Goal: Task Accomplishment & Management: Use online tool/utility

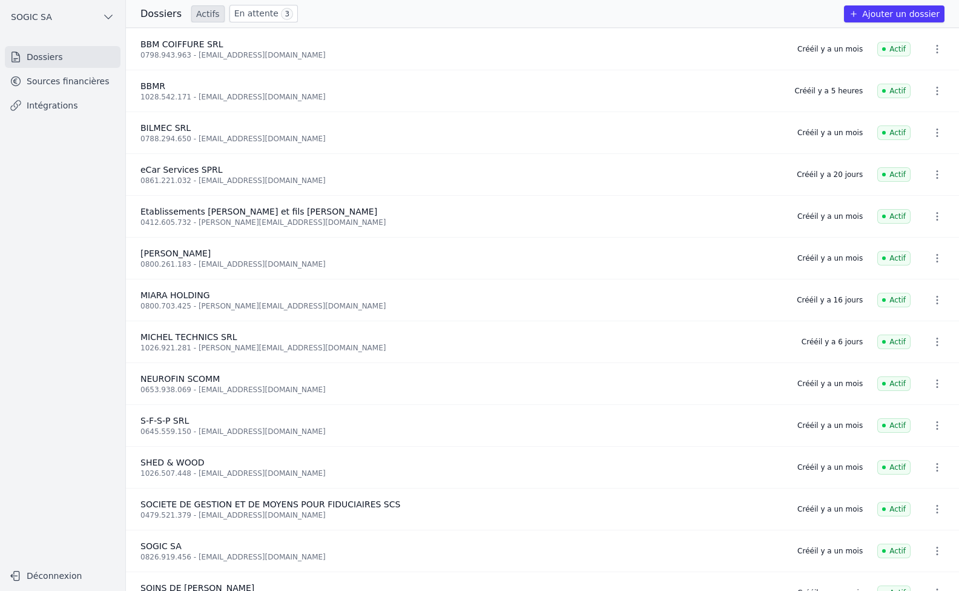
click at [45, 110] on link "Intégrations" at bounding box center [63, 105] width 116 height 22
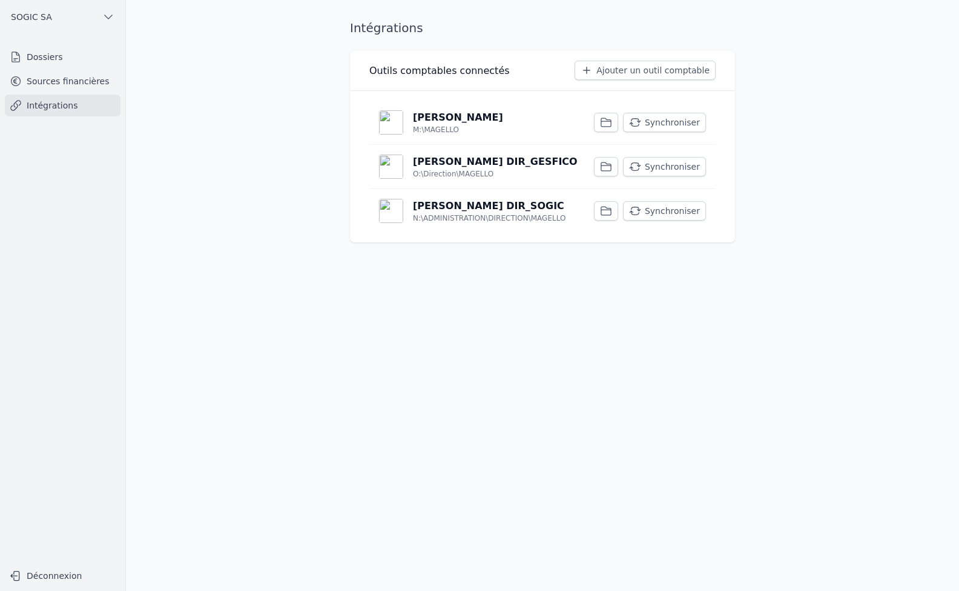
click at [668, 125] on button "Synchroniser" at bounding box center [664, 122] width 83 height 19
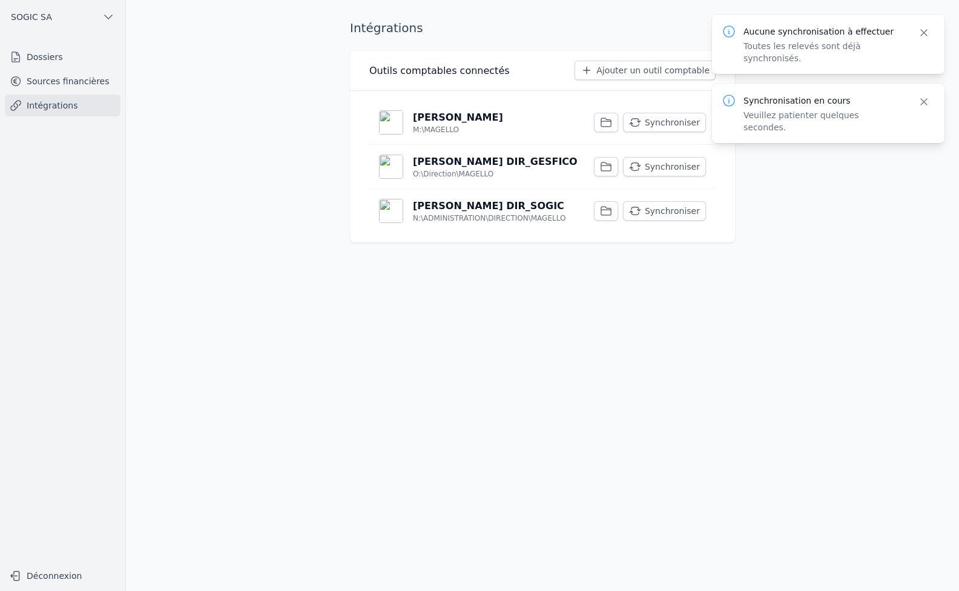
click at [48, 86] on link "Sources financières" at bounding box center [63, 81] width 116 height 22
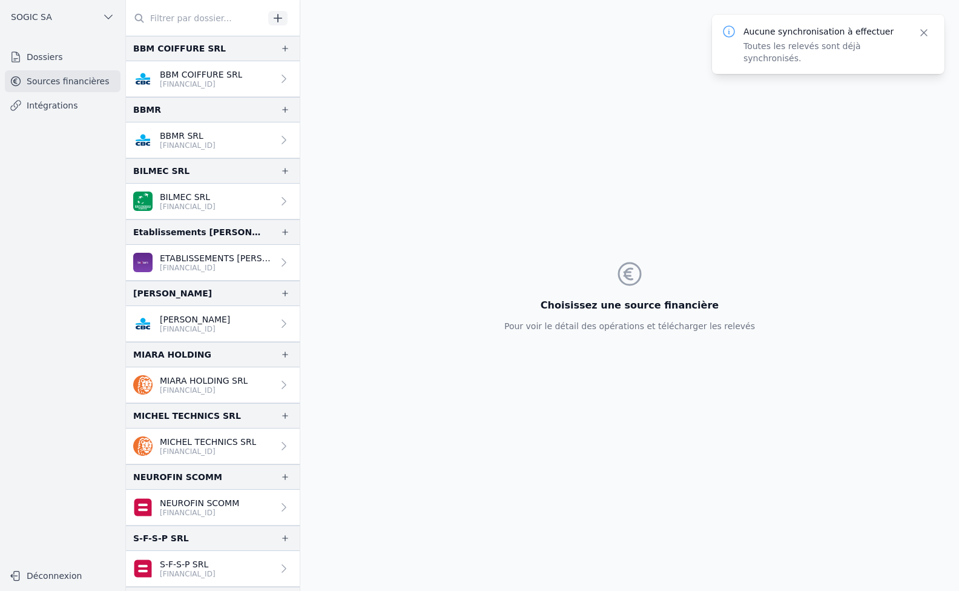
scroll to position [121, 0]
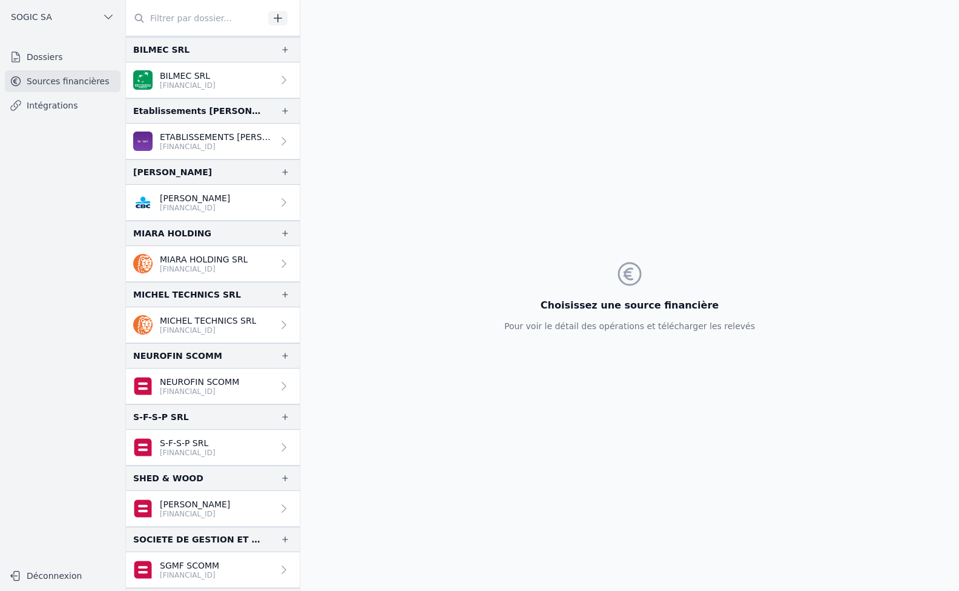
click at [44, 101] on link "Intégrations" at bounding box center [63, 105] width 116 height 22
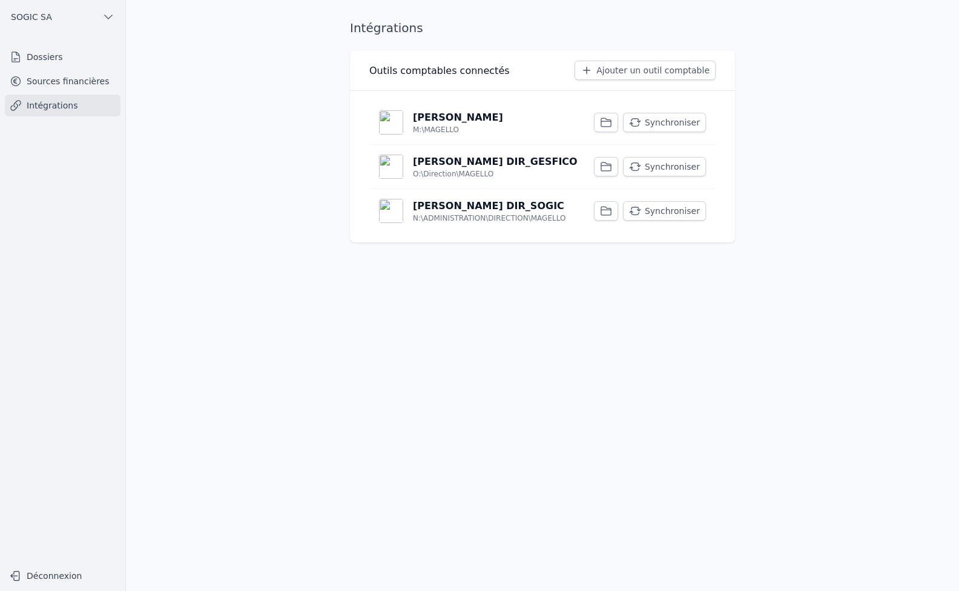
click at [446, 122] on p "[PERSON_NAME]" at bounding box center [458, 117] width 90 height 15
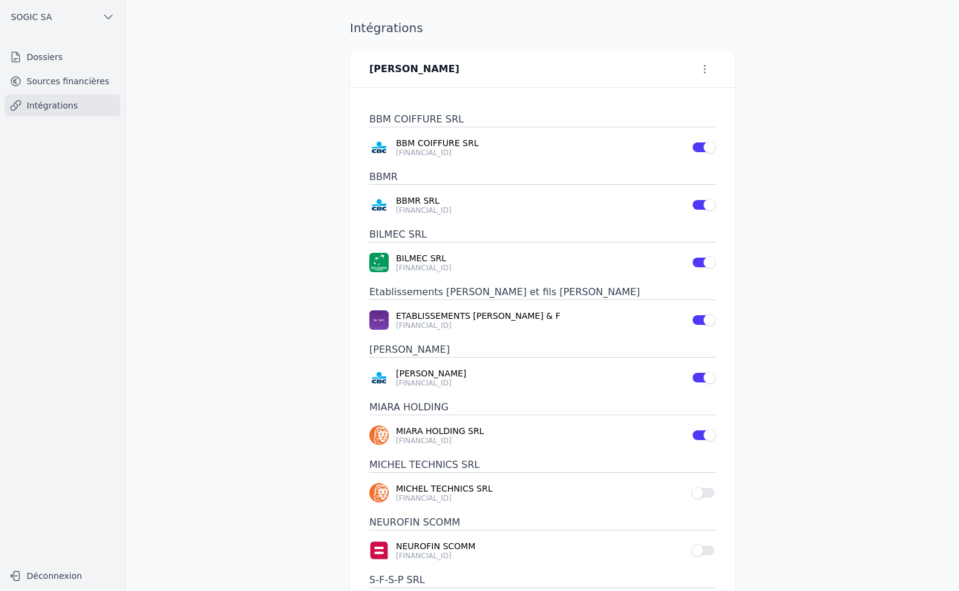
scroll to position [182, 0]
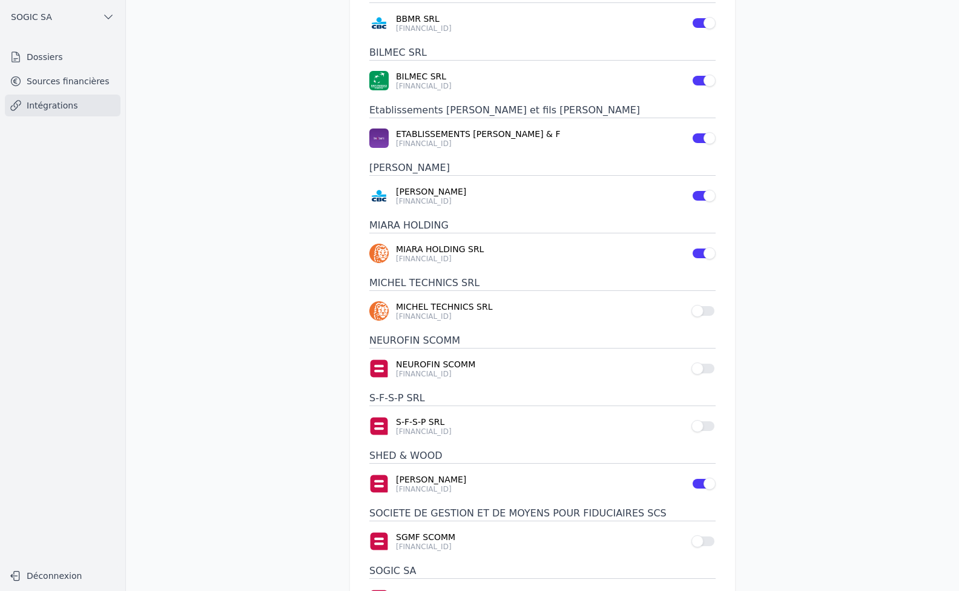
click at [708, 308] on button "Use setting" at bounding box center [704, 311] width 24 height 12
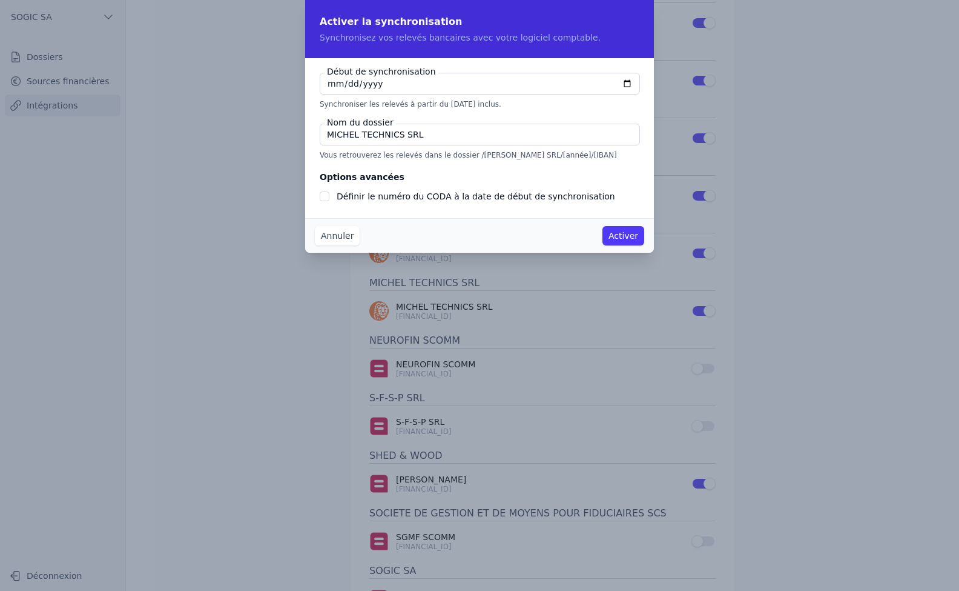
checkbox input "false"
type input "[DATE]"
click at [624, 230] on button "Activer" at bounding box center [624, 235] width 42 height 19
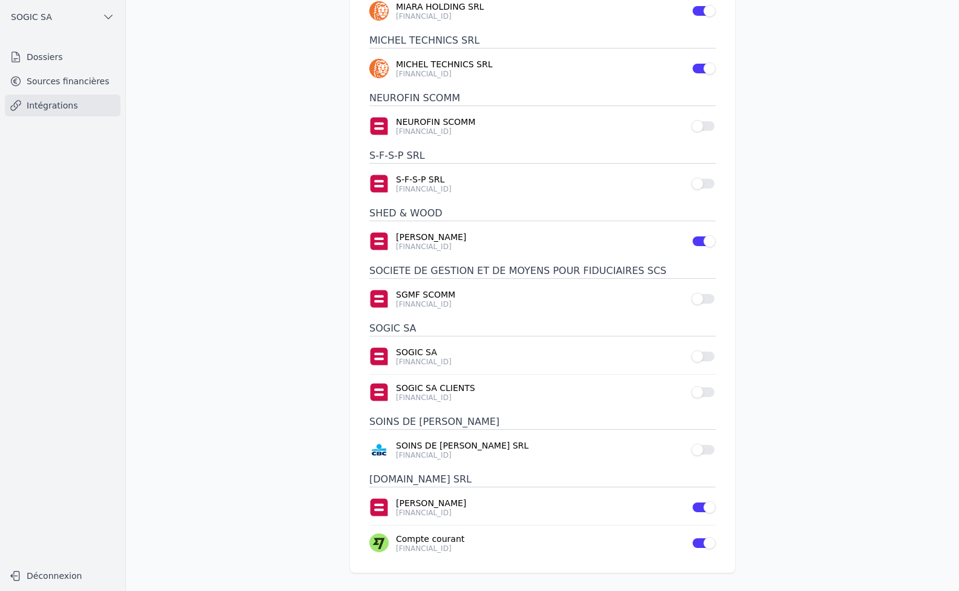
scroll to position [425, 0]
click at [703, 448] on button "Use setting" at bounding box center [704, 448] width 24 height 12
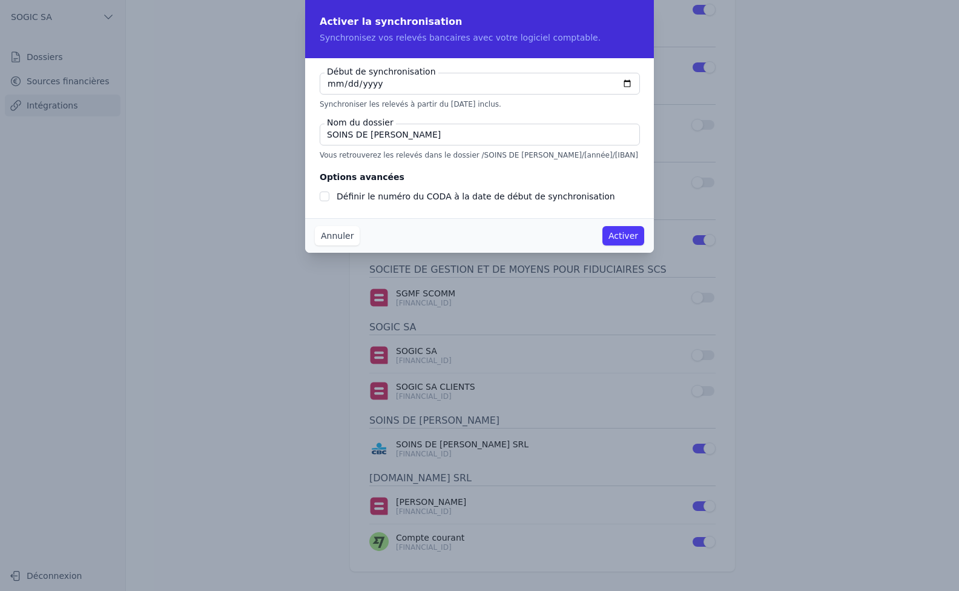
checkbox input "false"
type input "[DATE]"
click at [626, 237] on button "Activer" at bounding box center [624, 235] width 42 height 19
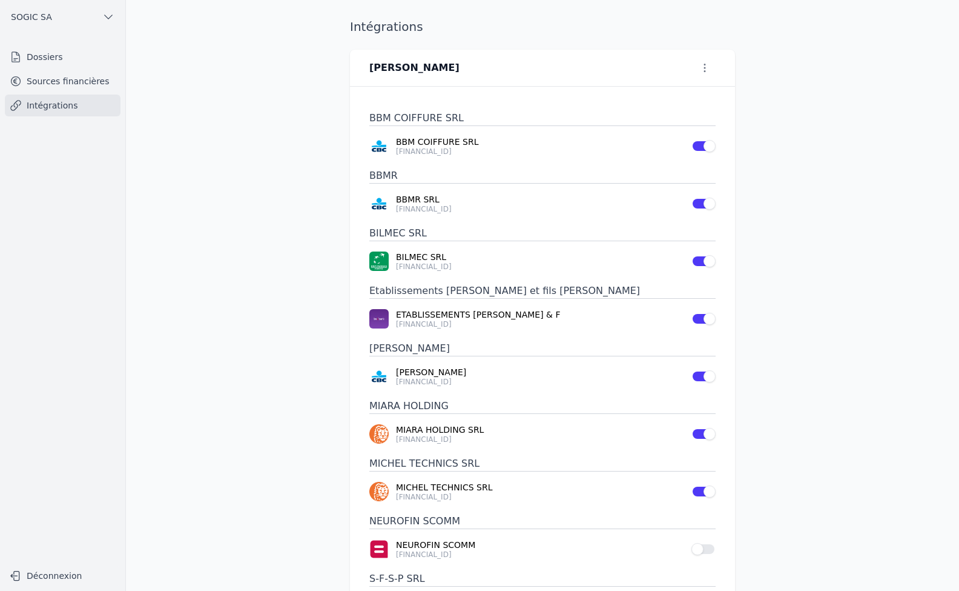
scroll to position [0, 0]
click at [50, 105] on link "Intégrations" at bounding box center [63, 105] width 116 height 22
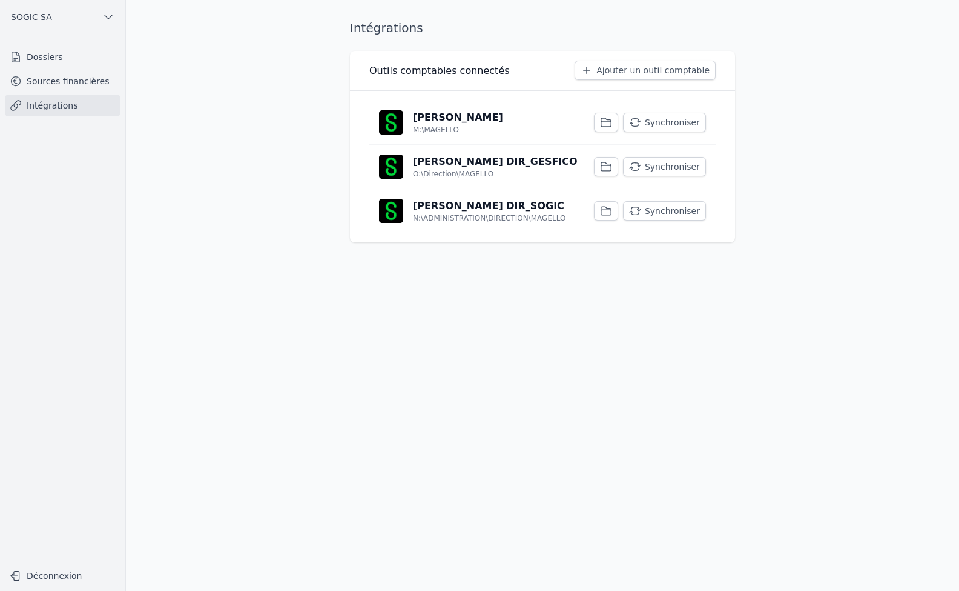
click at [671, 124] on button "Synchroniser" at bounding box center [664, 122] width 83 height 19
click at [651, 166] on button "Synchroniser" at bounding box center [664, 166] width 83 height 19
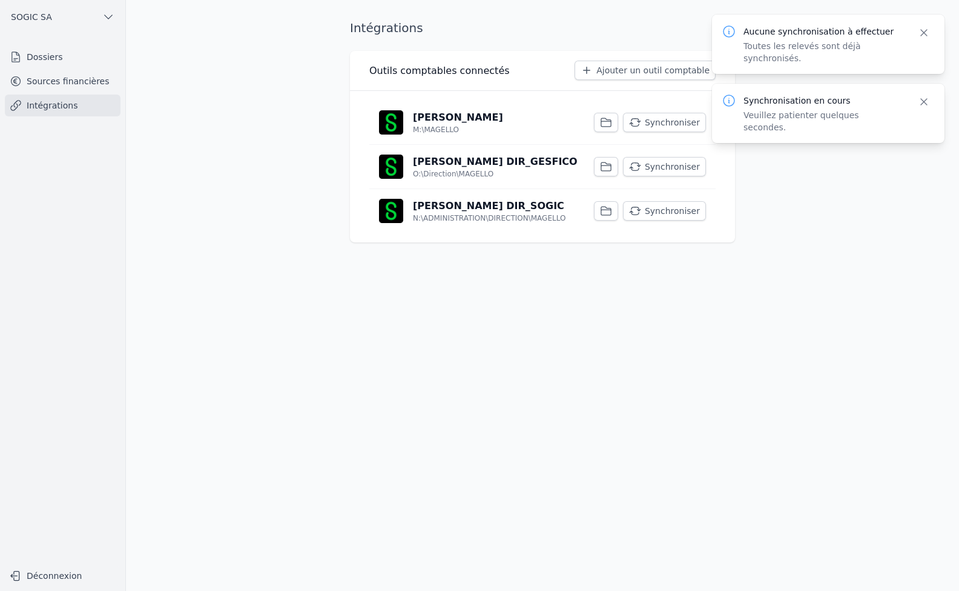
click at [665, 211] on button "Synchroniser" at bounding box center [664, 210] width 83 height 19
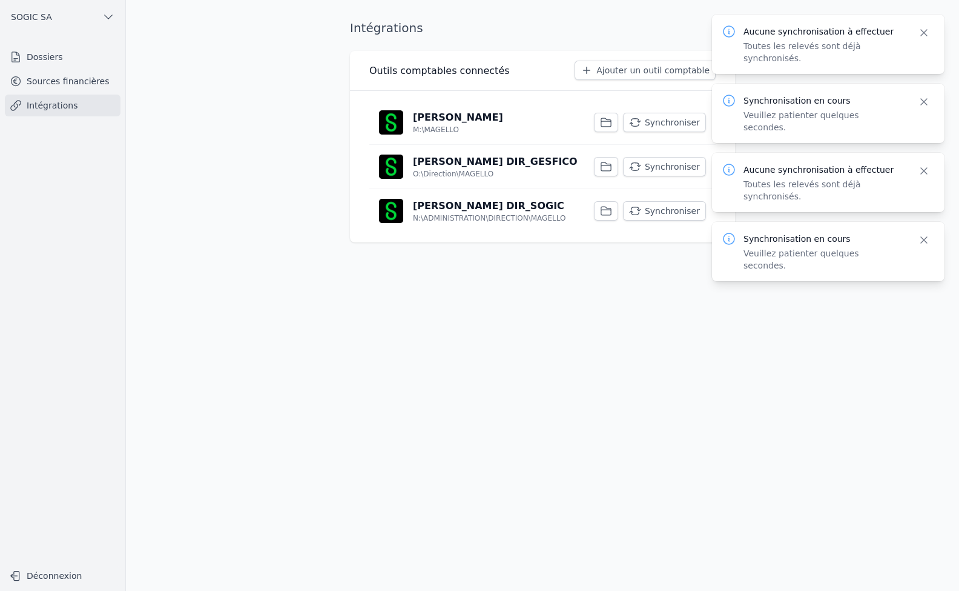
click at [36, 60] on link "Dossiers" at bounding box center [63, 57] width 116 height 22
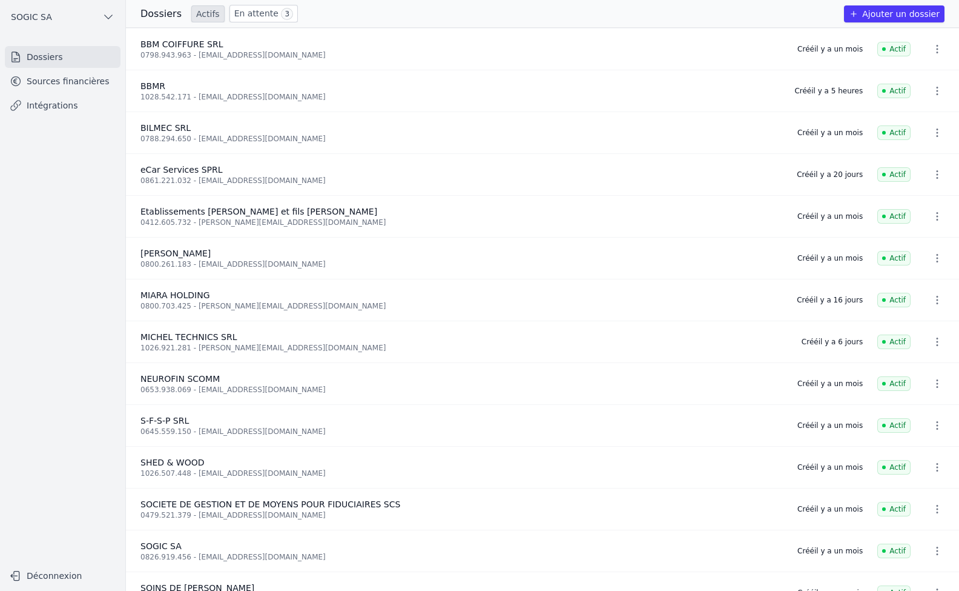
click at [247, 15] on link "En attente 3" at bounding box center [264, 14] width 68 height 18
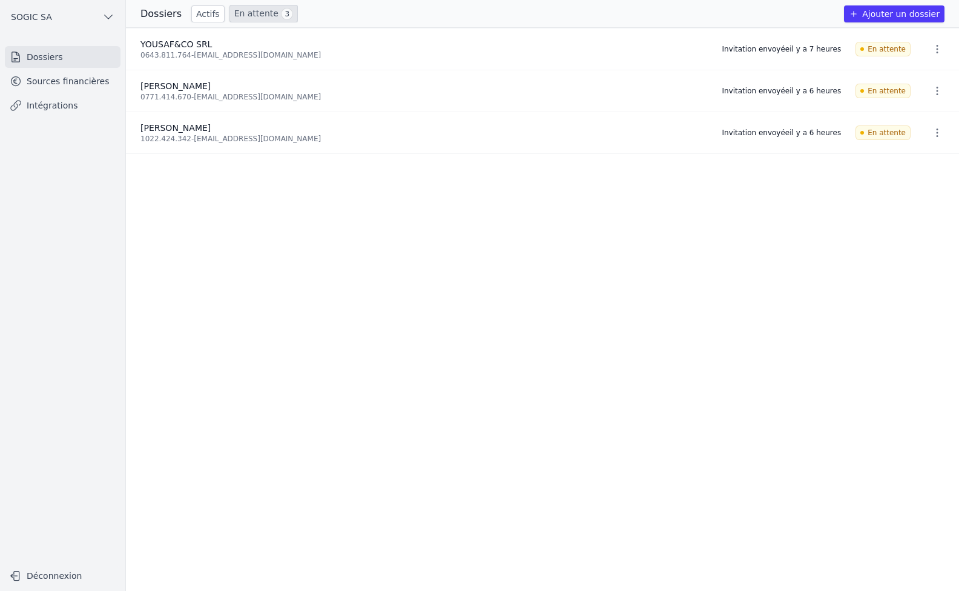
click at [56, 84] on link "Sources financières" at bounding box center [63, 81] width 116 height 22
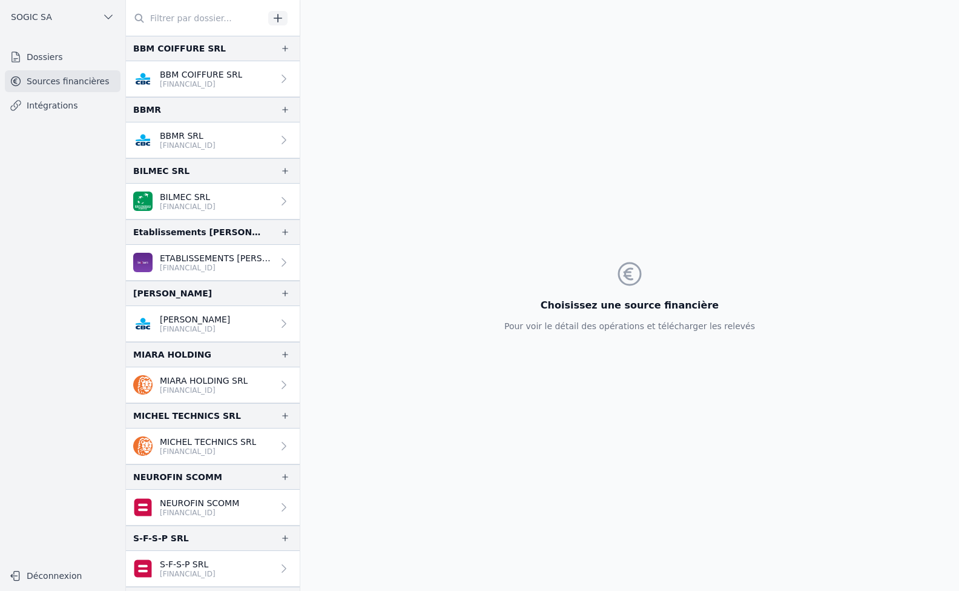
scroll to position [303, 0]
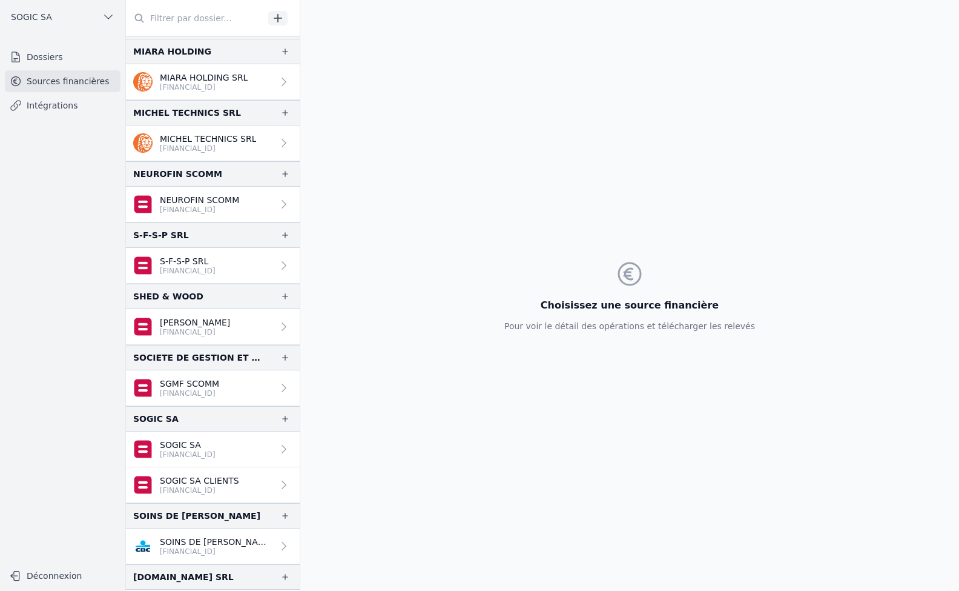
click at [194, 143] on p "MICHEL TECHNICS SRL" at bounding box center [208, 139] width 96 height 12
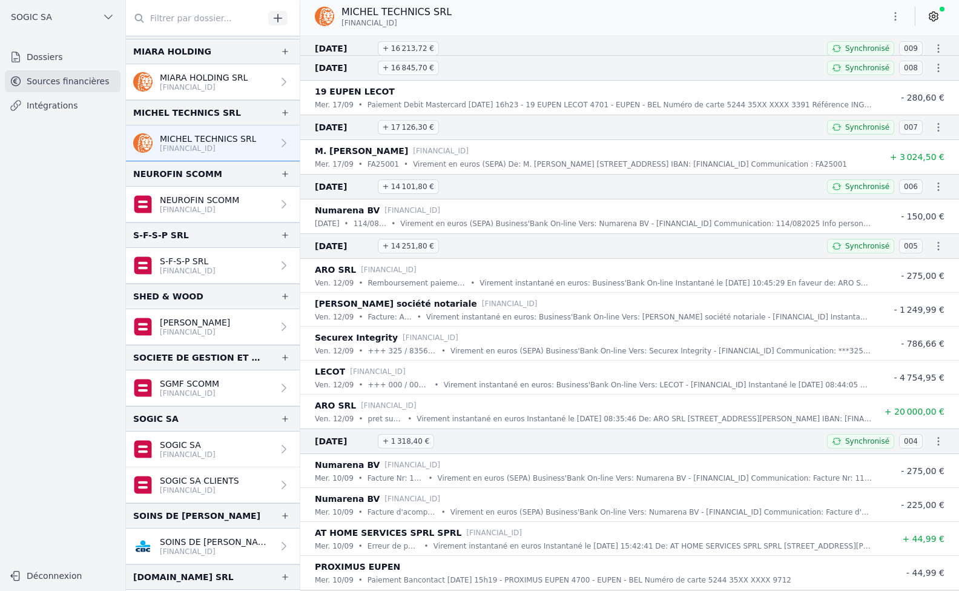
scroll to position [2176, 0]
